Goal: Transaction & Acquisition: Purchase product/service

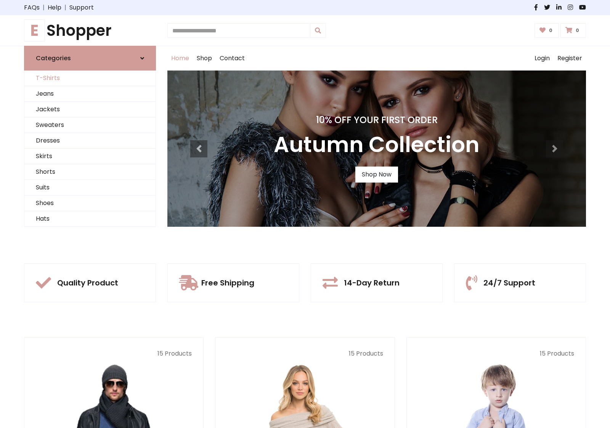
click at [90, 78] on link "T-Shirts" at bounding box center [89, 79] width 131 height 16
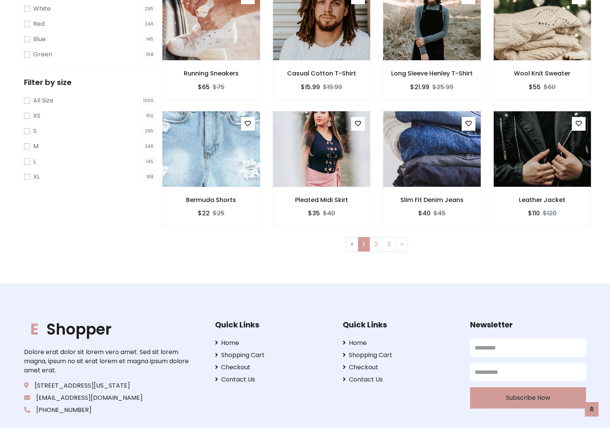
scroll to position [14, 0]
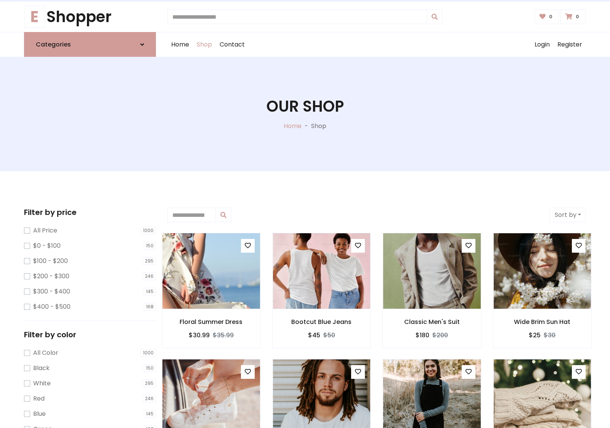
click at [305, 114] on h1 "Our Shop" at bounding box center [305, 106] width 77 height 18
click at [377, 45] on div "Home Shop Contact Log out Login Register" at bounding box center [376, 44] width 419 height 24
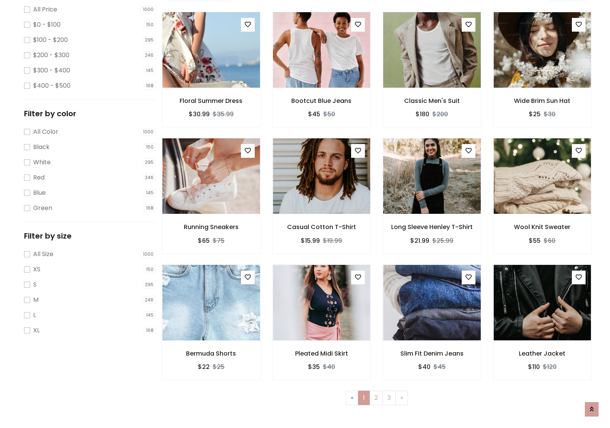
scroll to position [208, 0]
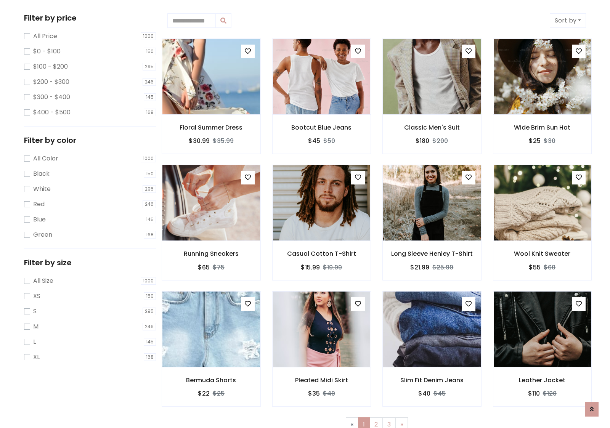
click at [432, 77] on img at bounding box center [431, 76] width 117 height 183
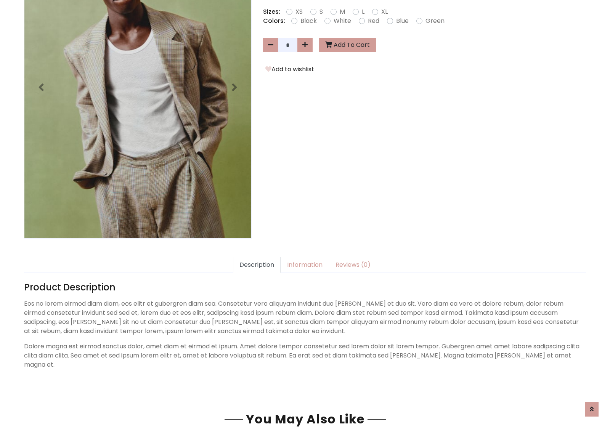
scroll to position [187, 0]
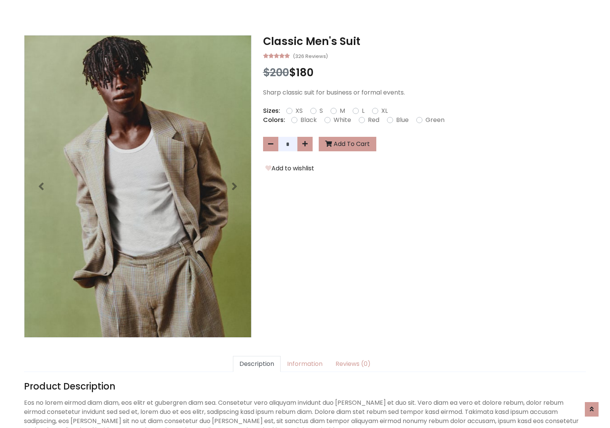
click at [425, 41] on h3 "Classic Men's Suit" at bounding box center [424, 41] width 323 height 13
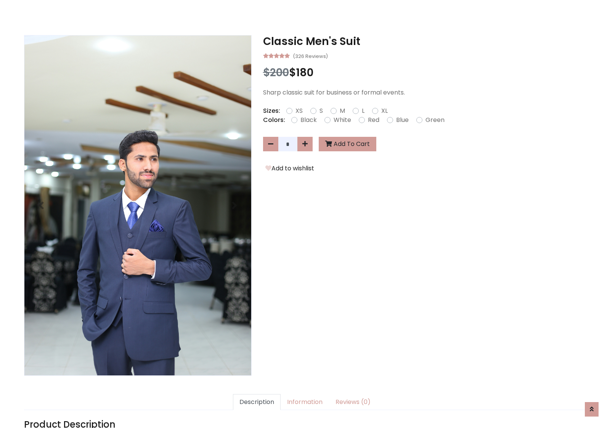
click at [425, 41] on h3 "Classic Men's Suit" at bounding box center [424, 41] width 323 height 13
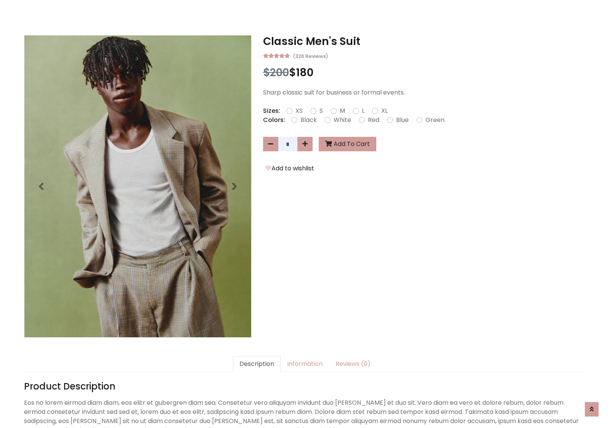
click at [425, 41] on h3 "Classic Men's Suit" at bounding box center [424, 41] width 323 height 13
